Goal: Task Accomplishment & Management: Complete application form

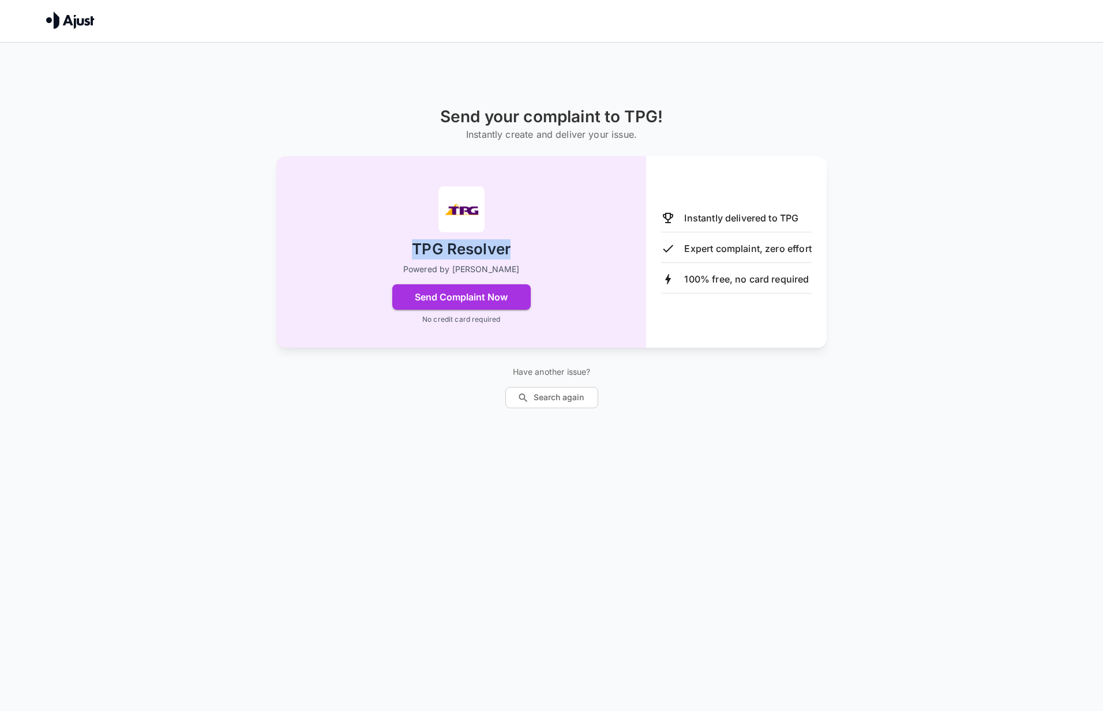
drag, startPoint x: 408, startPoint y: 250, endPoint x: 516, endPoint y: 252, distance: 108.4
click at [516, 252] on div "TPG Resolver Powered by [PERSON_NAME] Send Complaint Now No credit card required" at bounding box center [461, 252] width 324 height 146
drag, startPoint x: 762, startPoint y: 214, endPoint x: 824, endPoint y: 222, distance: 62.2
click at [777, 215] on p "Instantly delivered to TPG" at bounding box center [741, 218] width 114 height 14
click at [734, 248] on div "Expert complaint, zero effort" at bounding box center [736, 249] width 150 height 14
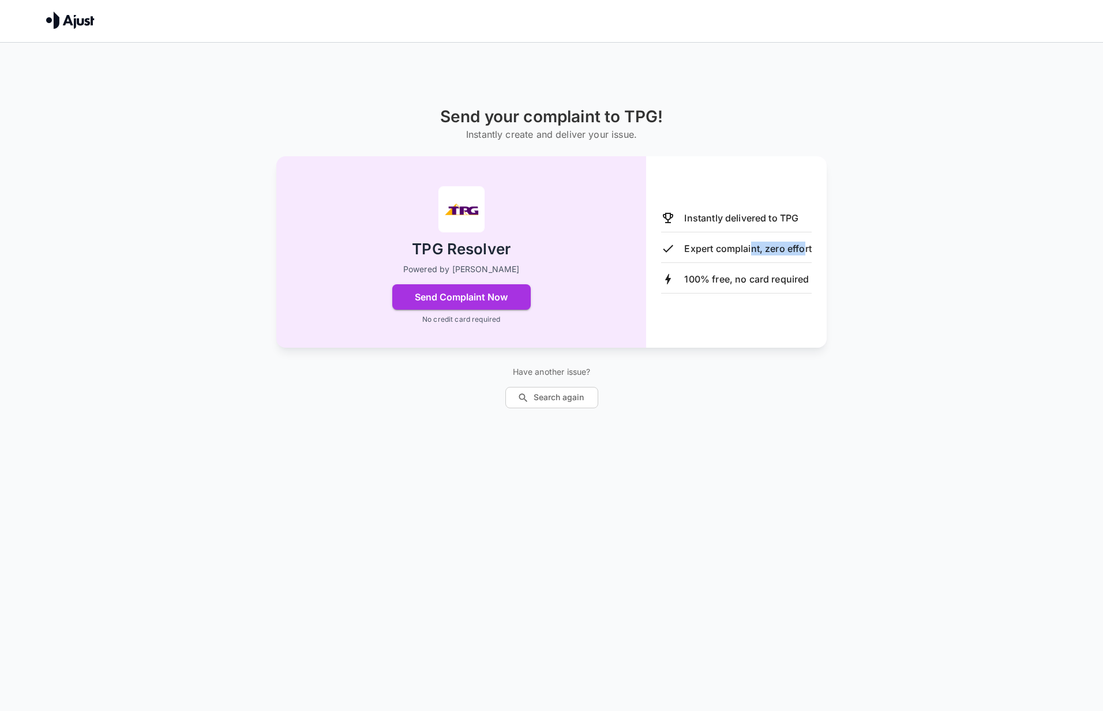
drag, startPoint x: 754, startPoint y: 248, endPoint x: 840, endPoint y: 253, distance: 86.1
click at [817, 250] on div "Instantly delivered to TPG Expert complaint, zero effort 100% free, no card req…" at bounding box center [736, 251] width 181 height 191
drag, startPoint x: 688, startPoint y: 282, endPoint x: 746, endPoint y: 287, distance: 57.9
click at [722, 283] on p "100% free, no card required" at bounding box center [746, 279] width 125 height 14
drag, startPoint x: 739, startPoint y: 277, endPoint x: 820, endPoint y: 305, distance: 86.1
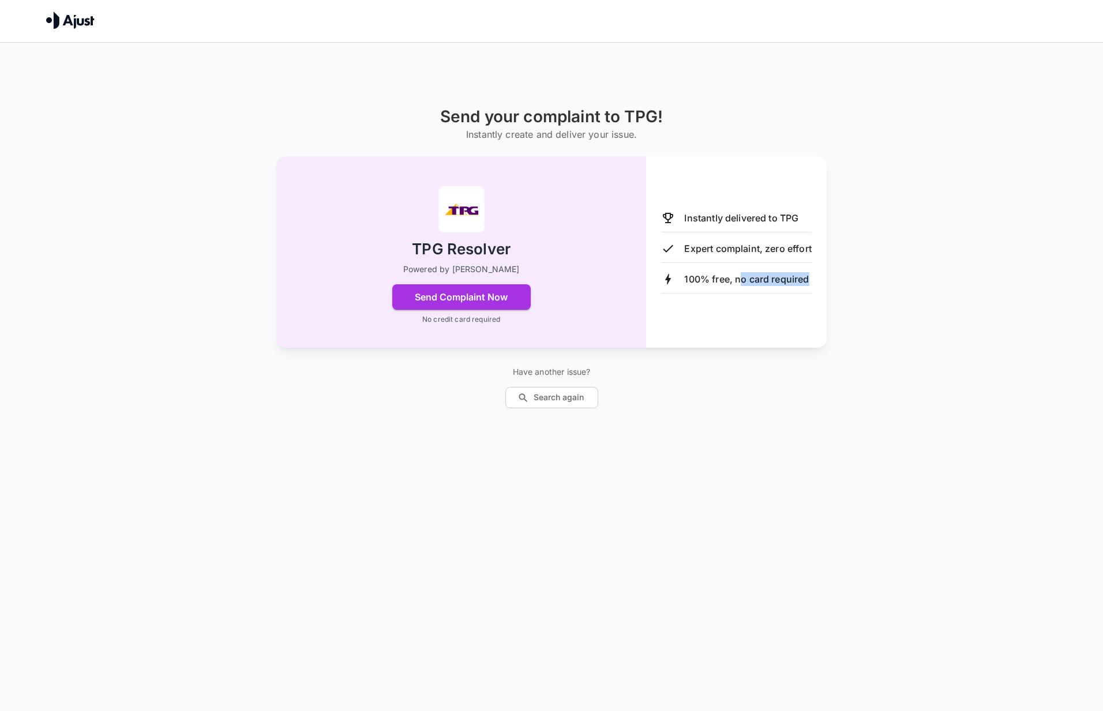
click at [829, 284] on div "Send your complaint to TPG! Instantly create and deliver your issue. TPG Resolv…" at bounding box center [551, 257] width 692 height 301
click at [488, 298] on button "Send Complaint Now" at bounding box center [461, 296] width 138 height 25
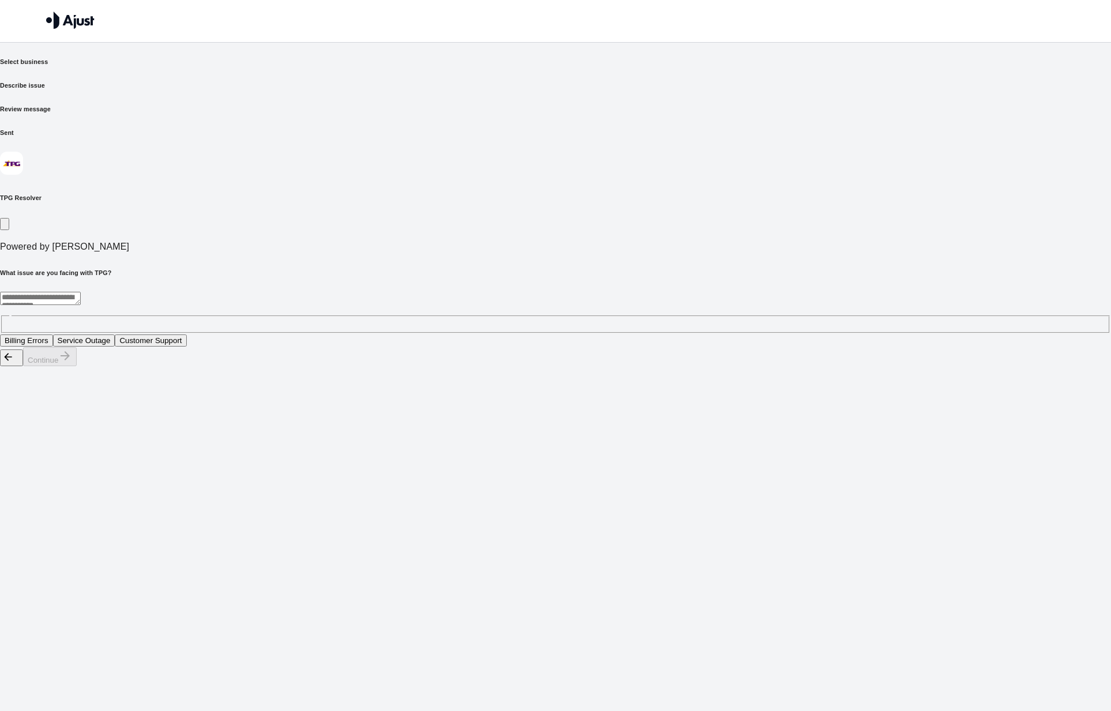
click at [81, 292] on textarea at bounding box center [40, 298] width 81 height 13
